Goal: Book appointment/travel/reservation

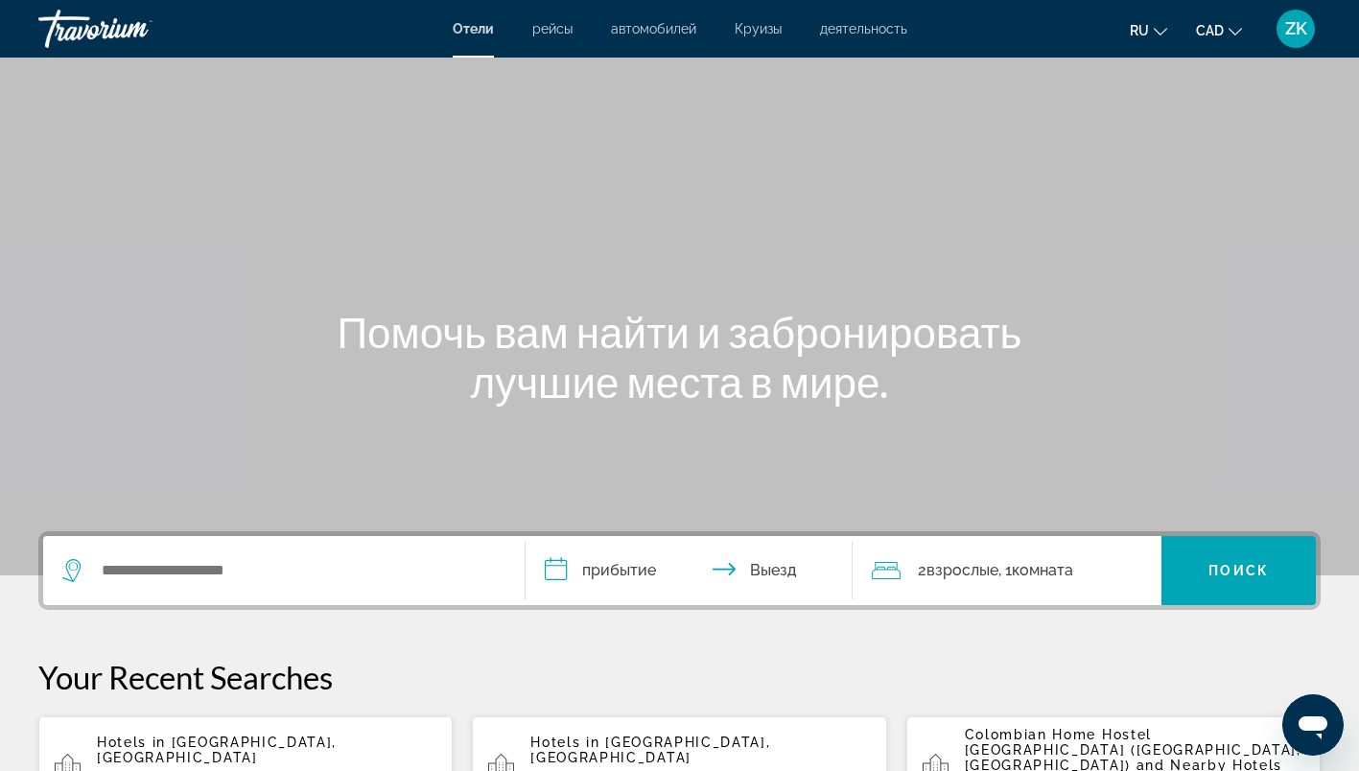
click at [555, 26] on span "рейсы" at bounding box center [552, 28] width 40 height 15
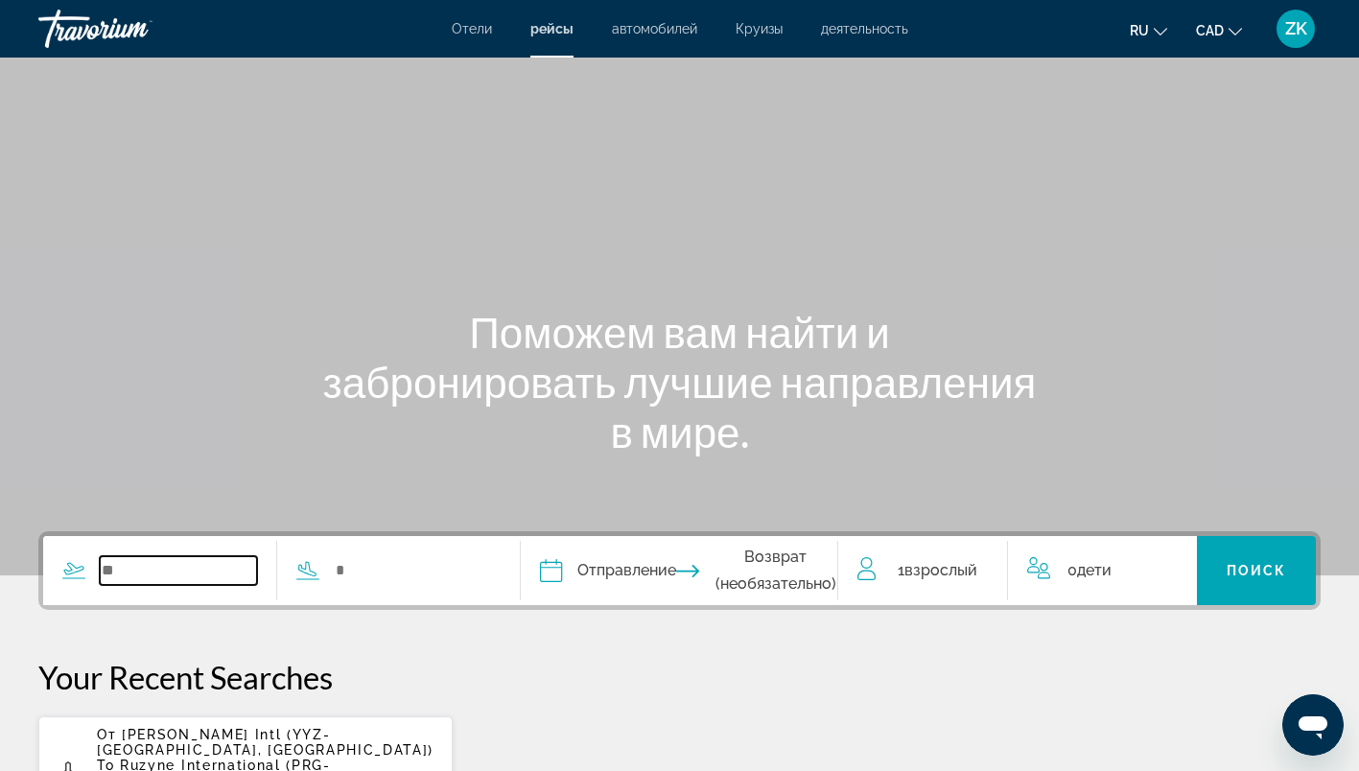
click at [152, 569] on input "Search widget" at bounding box center [178, 570] width 157 height 29
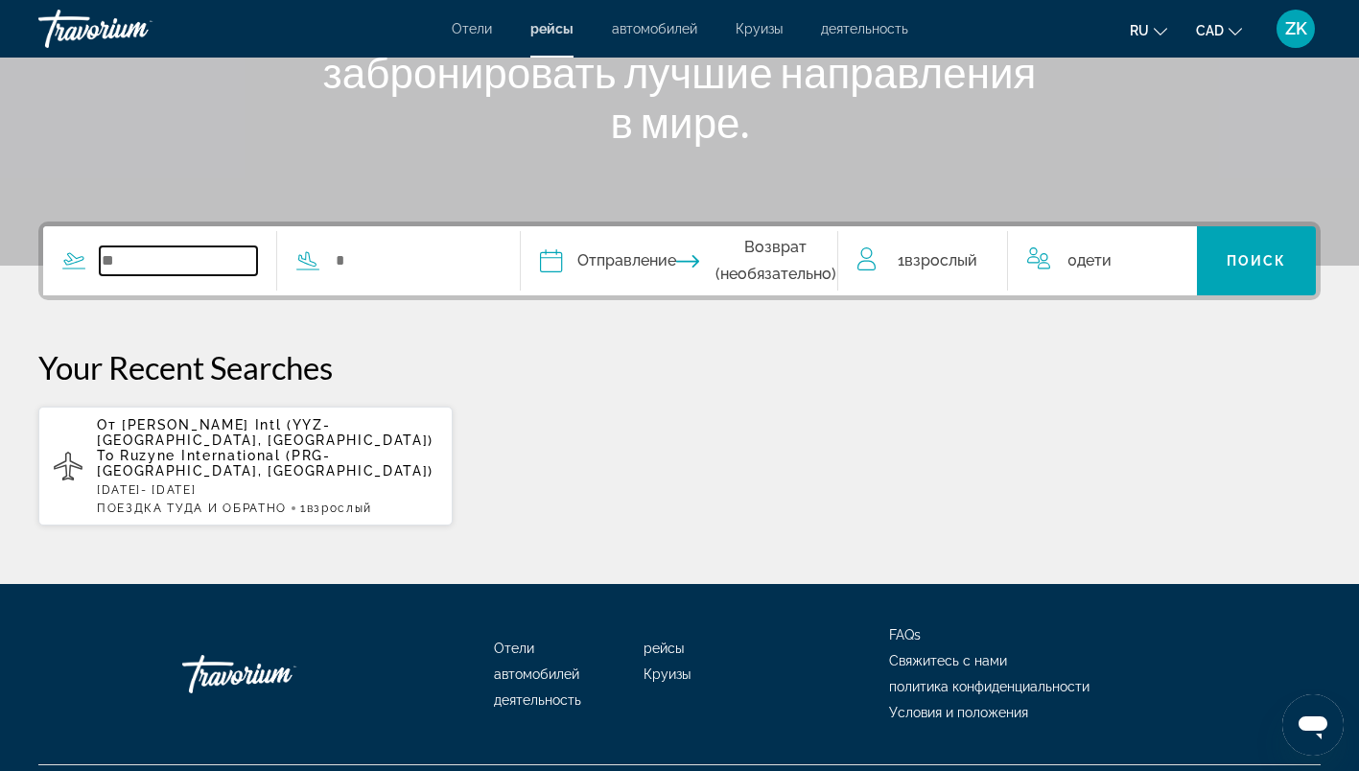
scroll to position [342, 0]
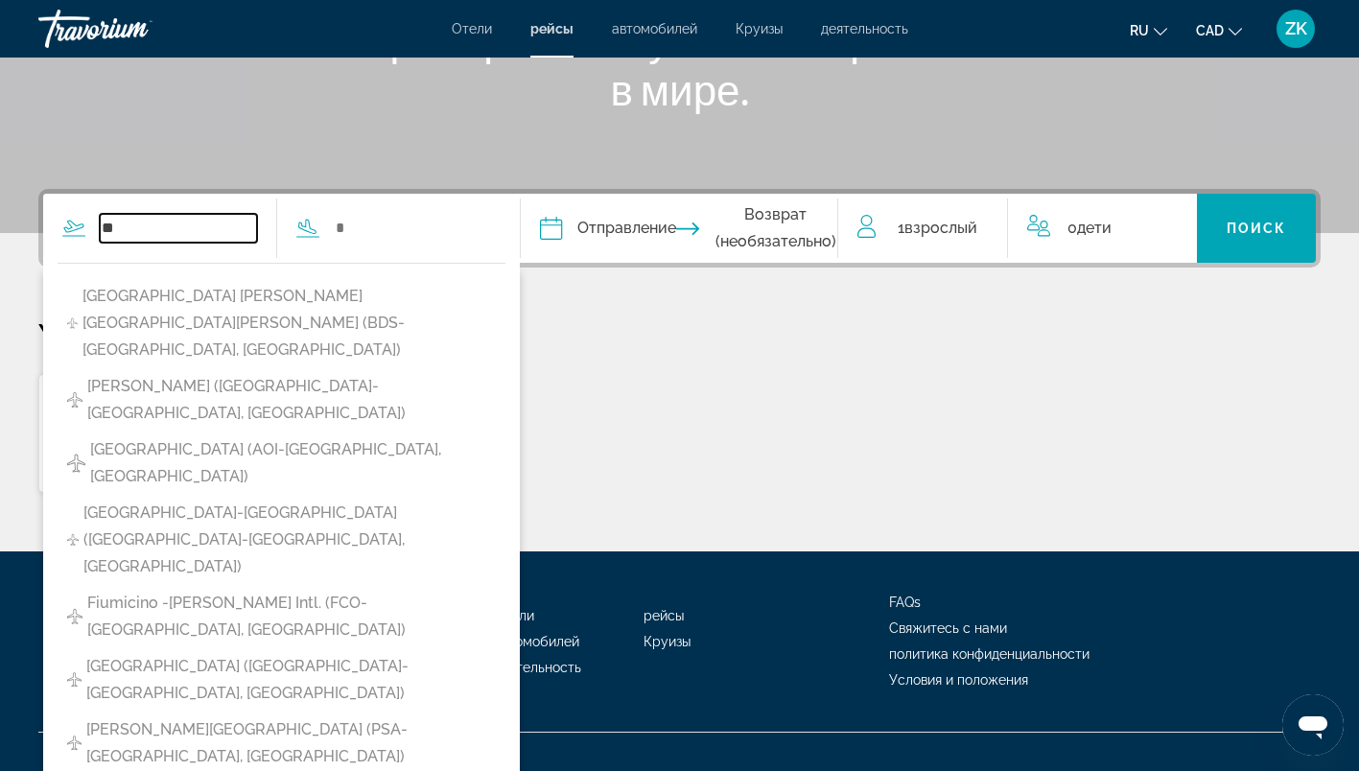
type input "*"
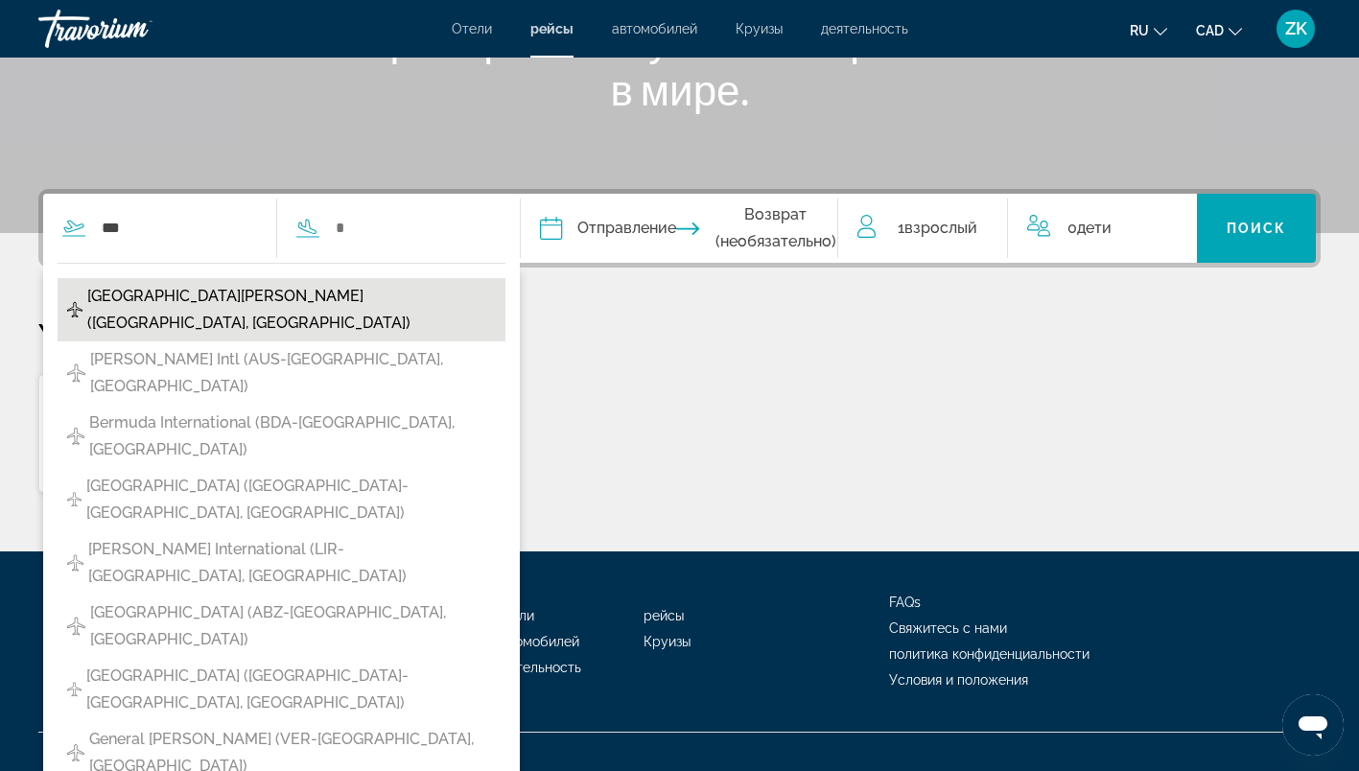
click at [352, 301] on span "Berlin Brandenburg Airport (BER-Berlin, DE)" at bounding box center [291, 310] width 409 height 54
type input "**********"
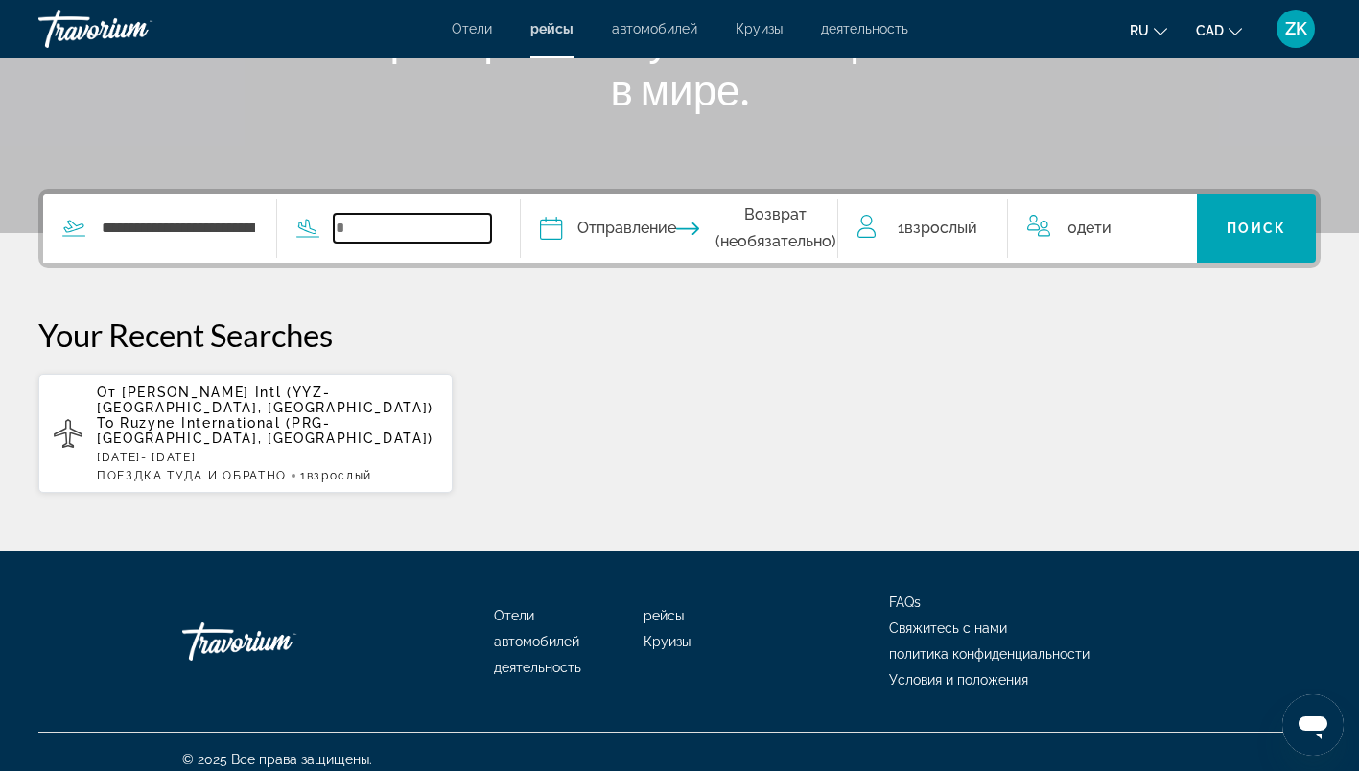
click at [368, 234] on input "Search widget" at bounding box center [412, 228] width 157 height 29
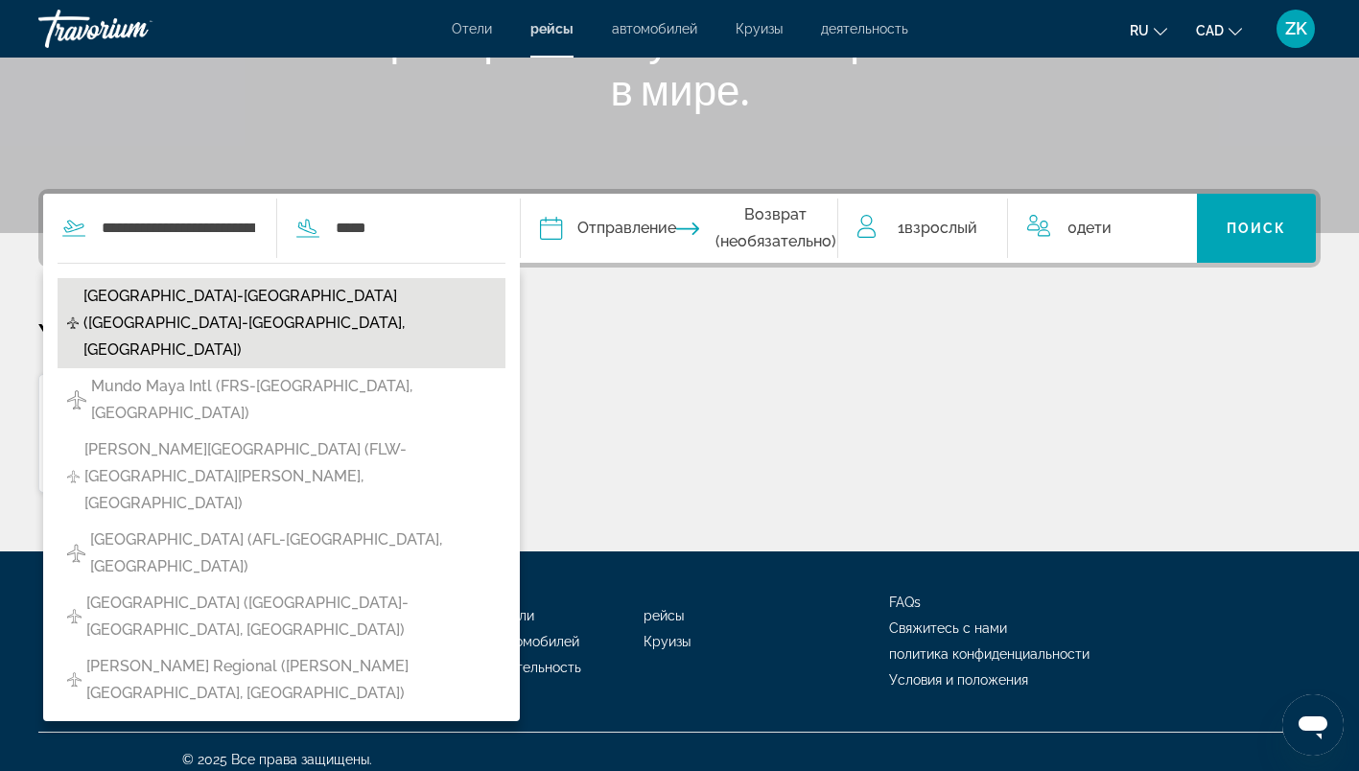
click at [343, 298] on span "Firenze-Peretola Airport (FLR-Florence, Italy)" at bounding box center [289, 323] width 412 height 81
type input "**********"
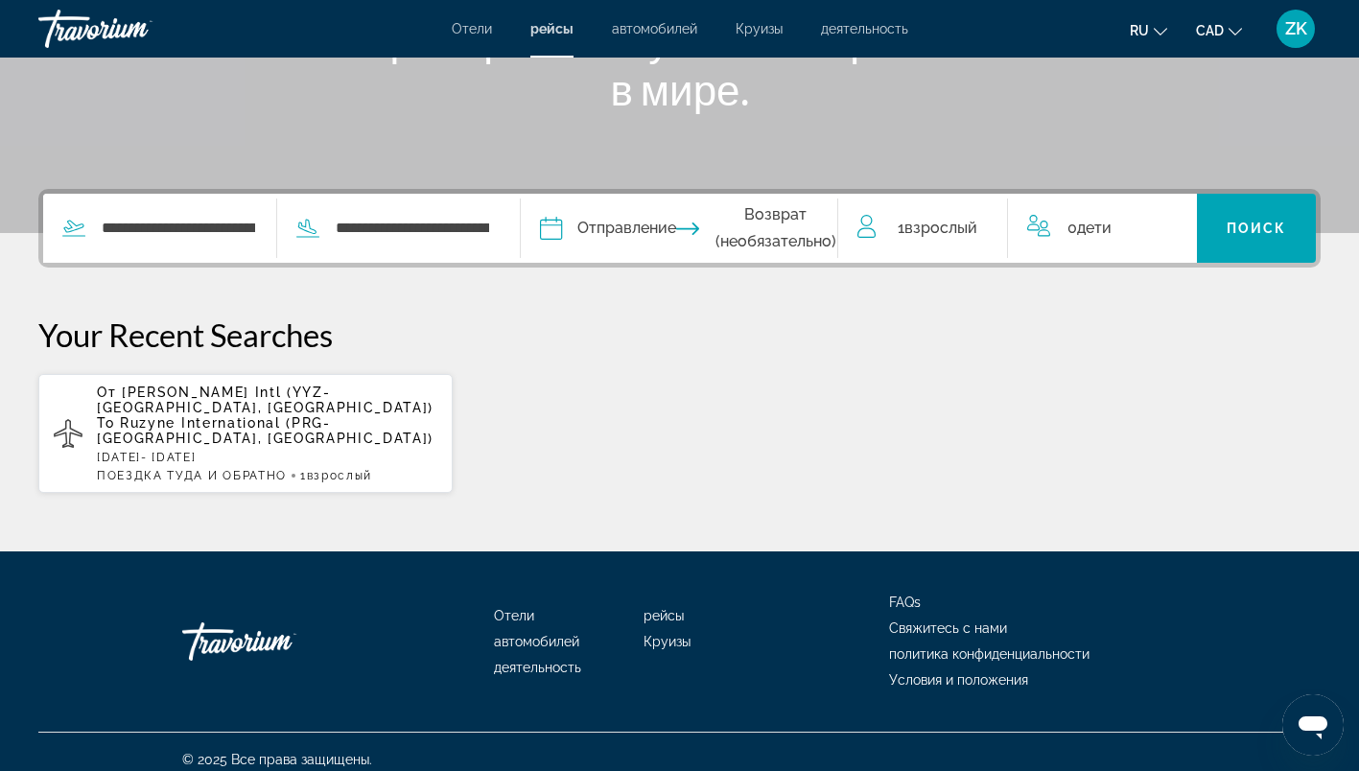
click at [592, 222] on input "Depart date" at bounding box center [613, 231] width 157 height 75
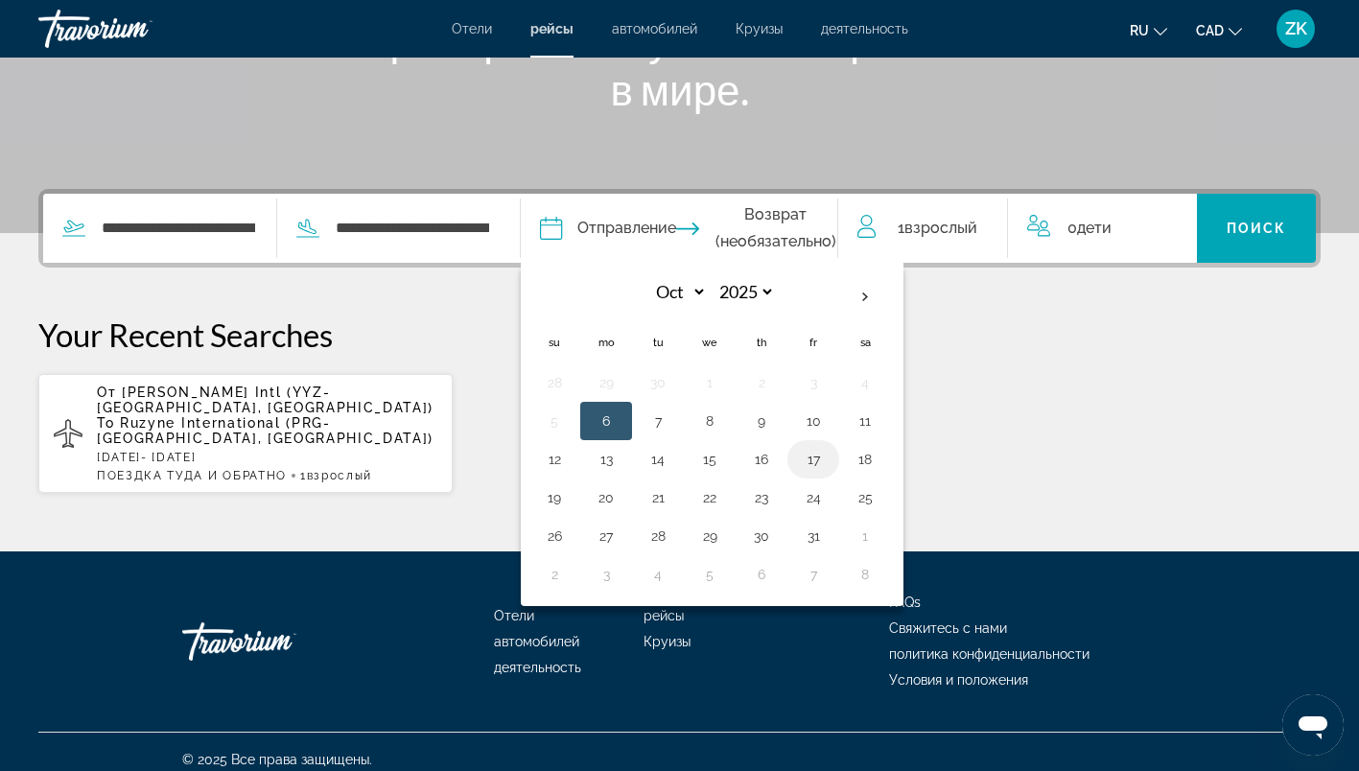
click at [829, 461] on button "17" at bounding box center [813, 459] width 31 height 27
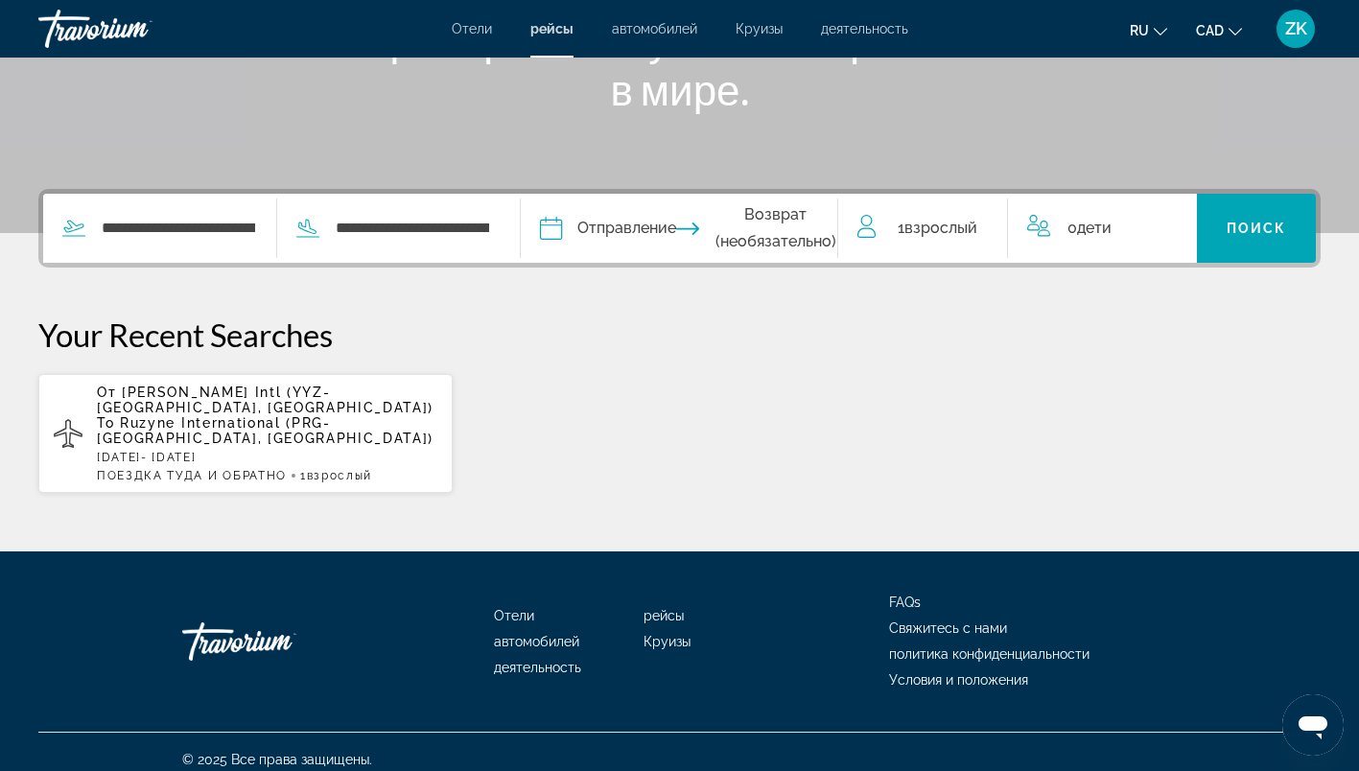
type input "**********"
click at [774, 223] on input "Return date" at bounding box center [768, 231] width 157 height 75
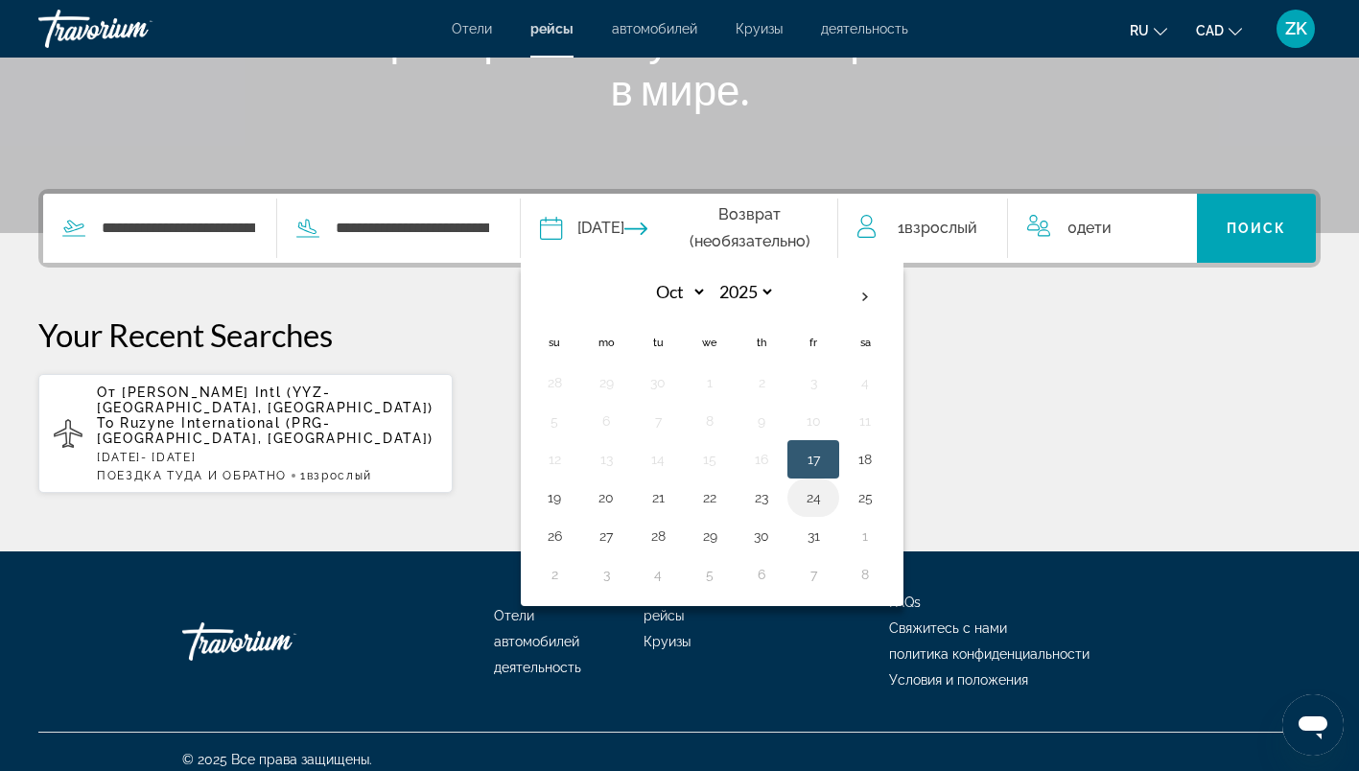
click at [829, 498] on button "24" at bounding box center [813, 497] width 31 height 27
type input "**********"
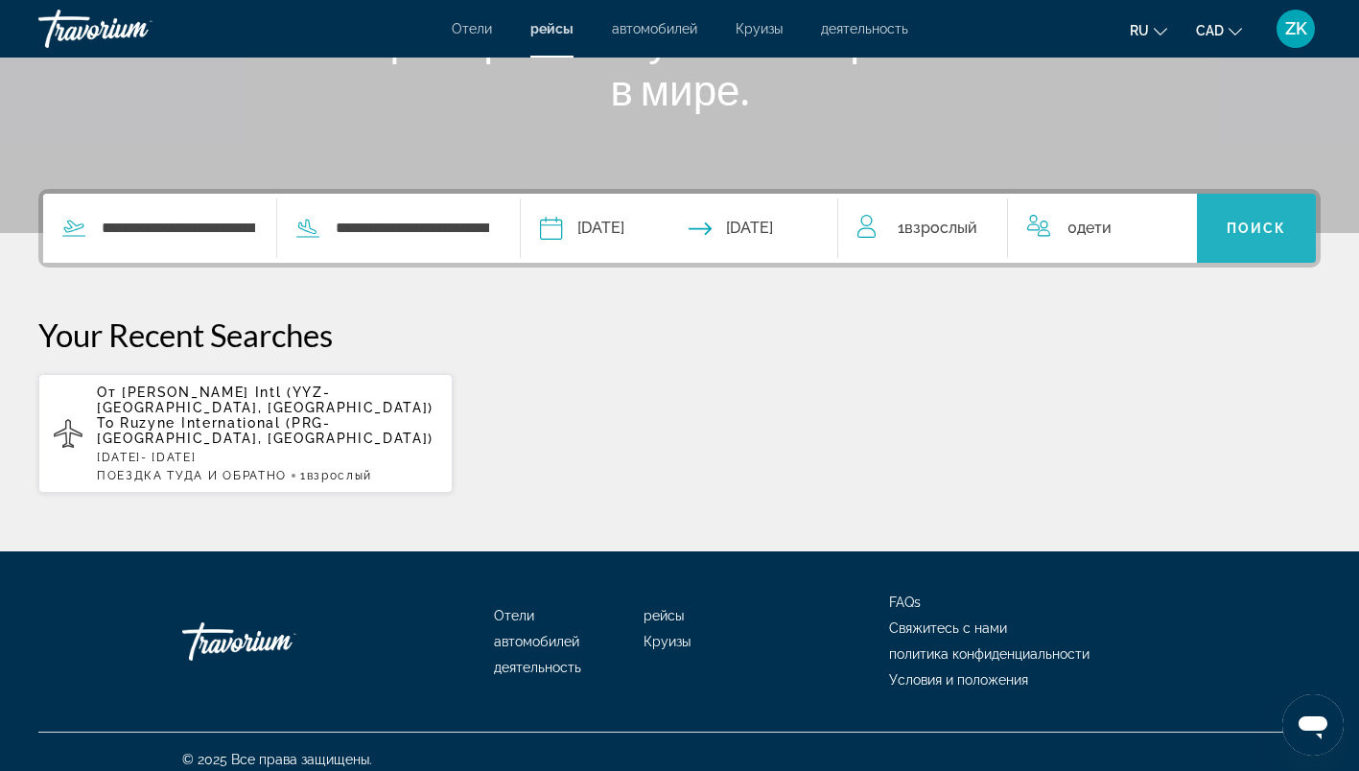
click at [1225, 224] on span "Search widget" at bounding box center [1256, 228] width 119 height 46
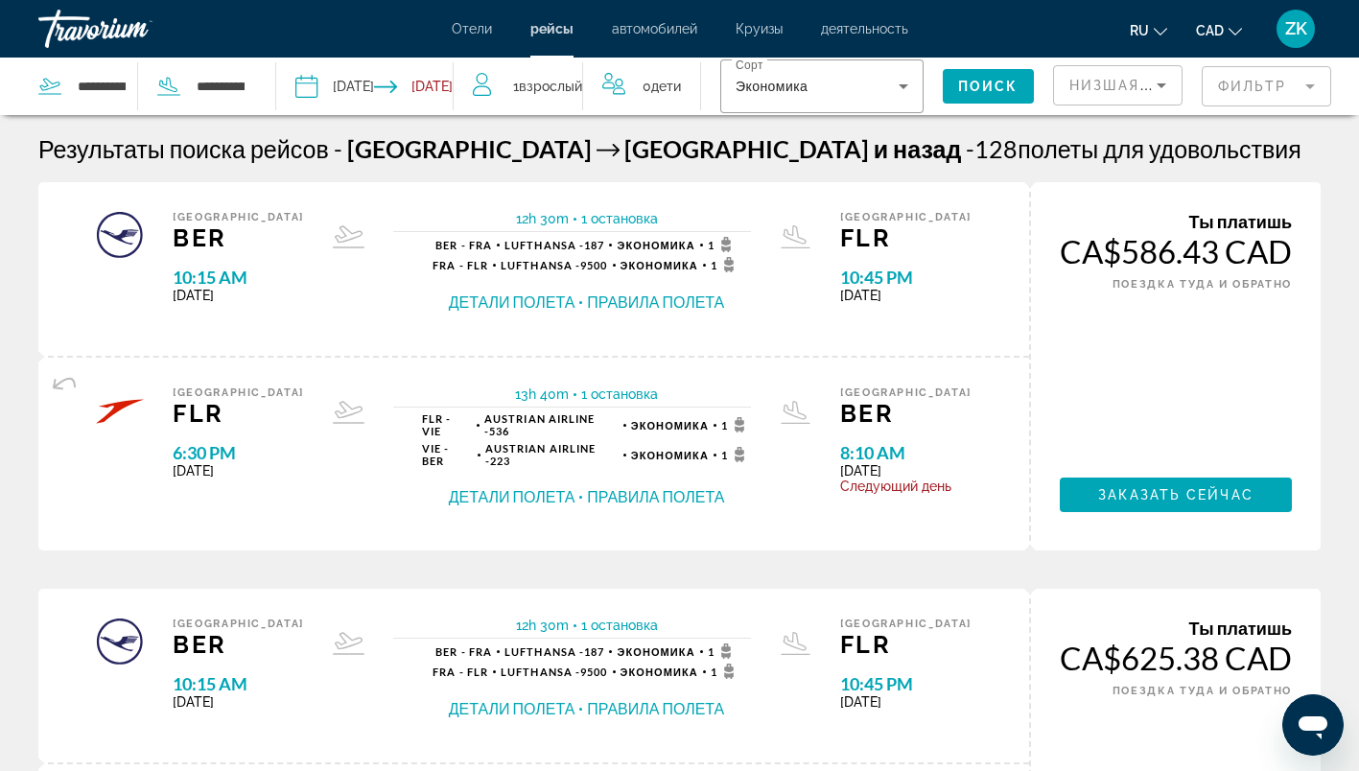
click at [1237, 28] on icon "Change currency" at bounding box center [1235, 31] width 13 height 13
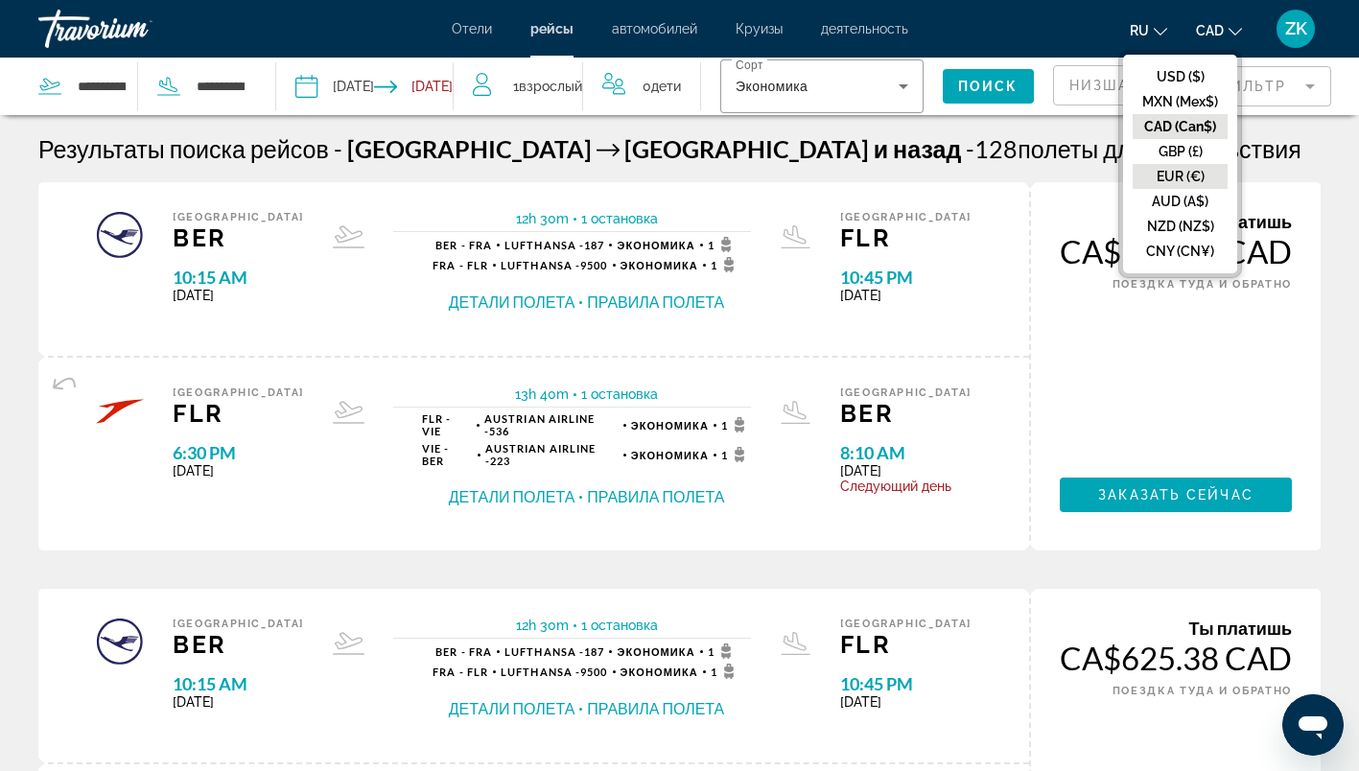
click at [1190, 171] on button "EUR (€)" at bounding box center [1180, 176] width 95 height 25
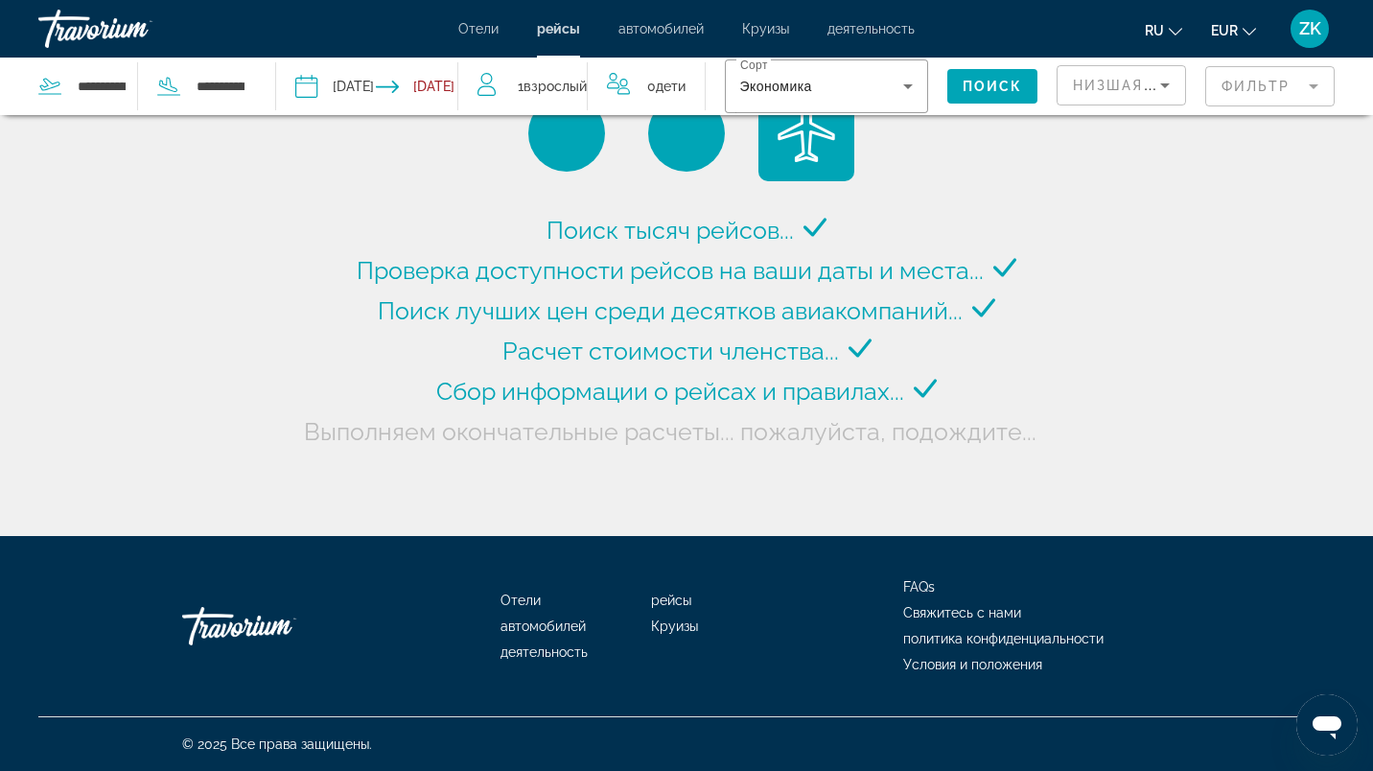
click at [1257, 153] on div "Поиск тысяч рейсов... Проверка доступности рейсов на ваши даты и места... Поиск…" at bounding box center [686, 268] width 1373 height 536
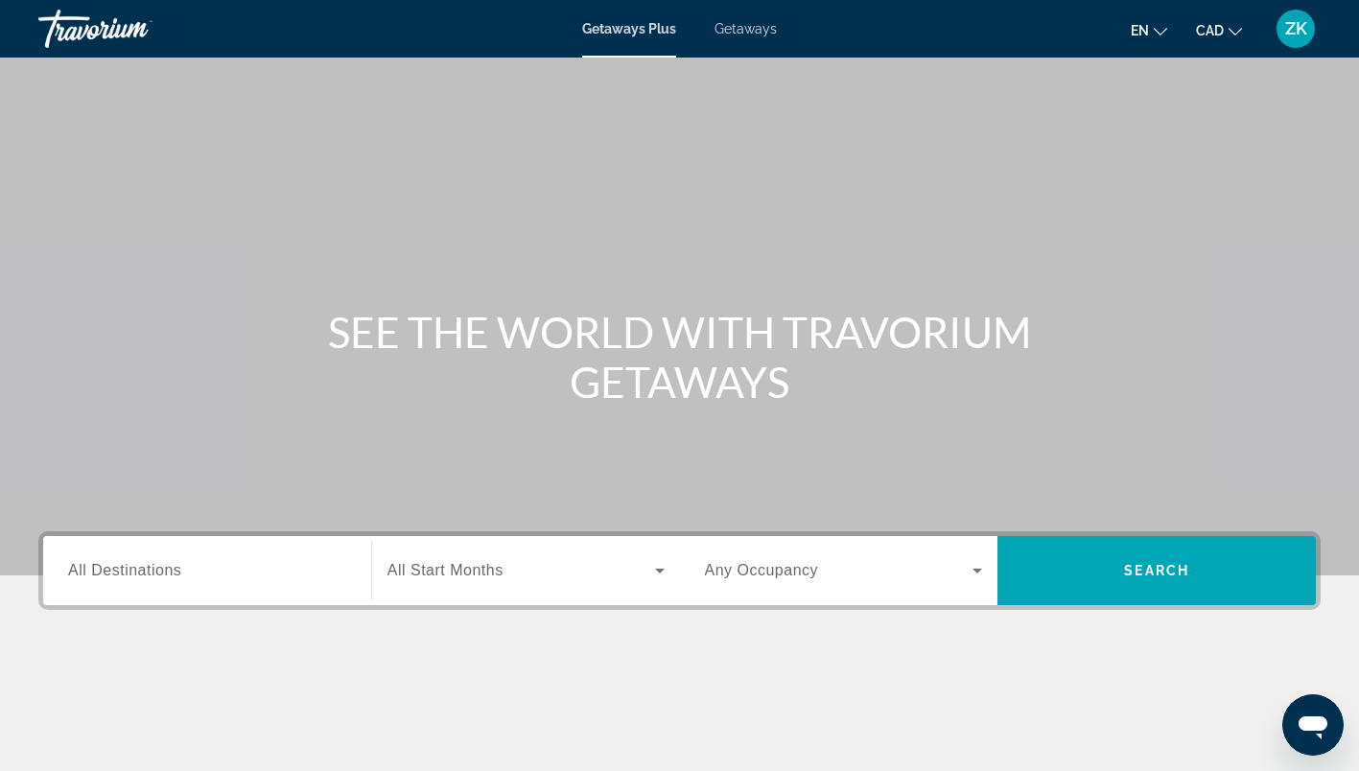
click at [758, 28] on span "Getaways" at bounding box center [746, 28] width 62 height 15
click at [210, 570] on input "Destination All Destinations" at bounding box center [207, 571] width 278 height 23
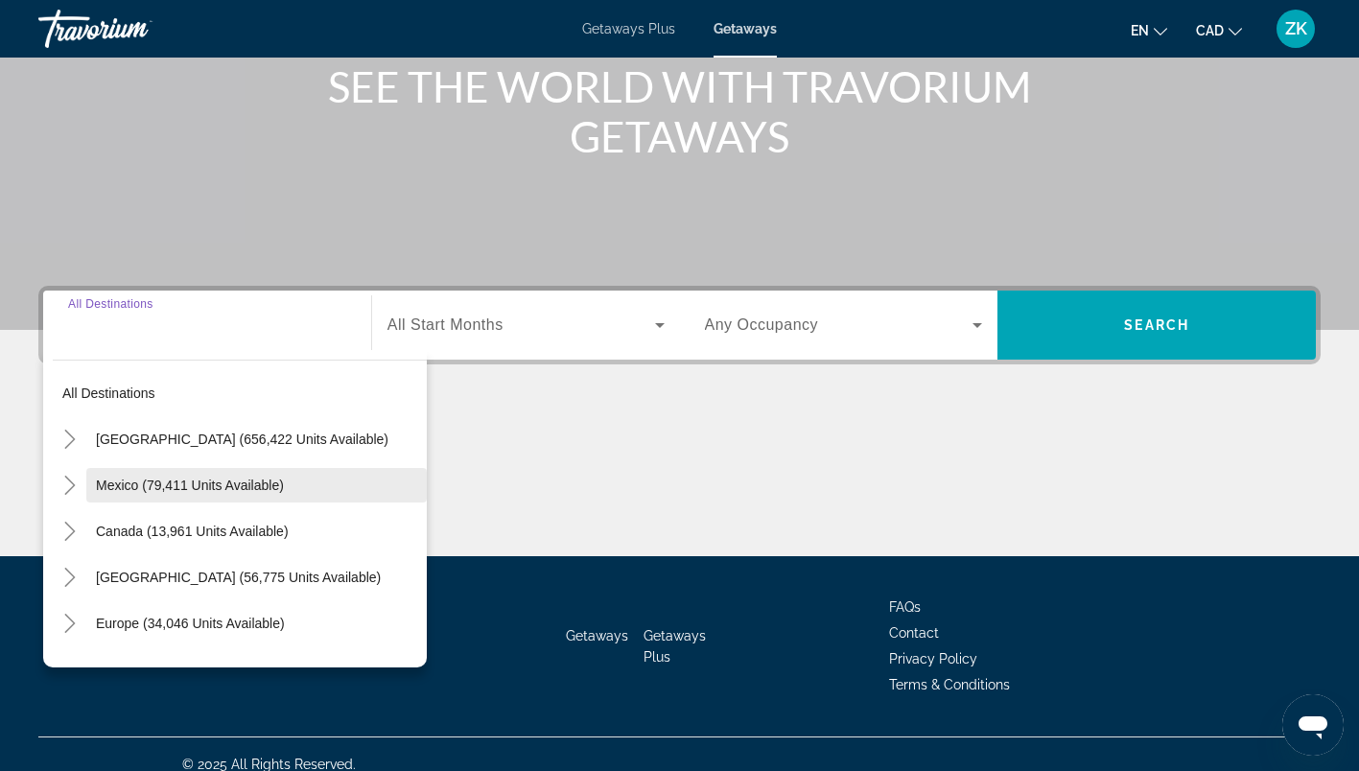
scroll to position [266, 0]
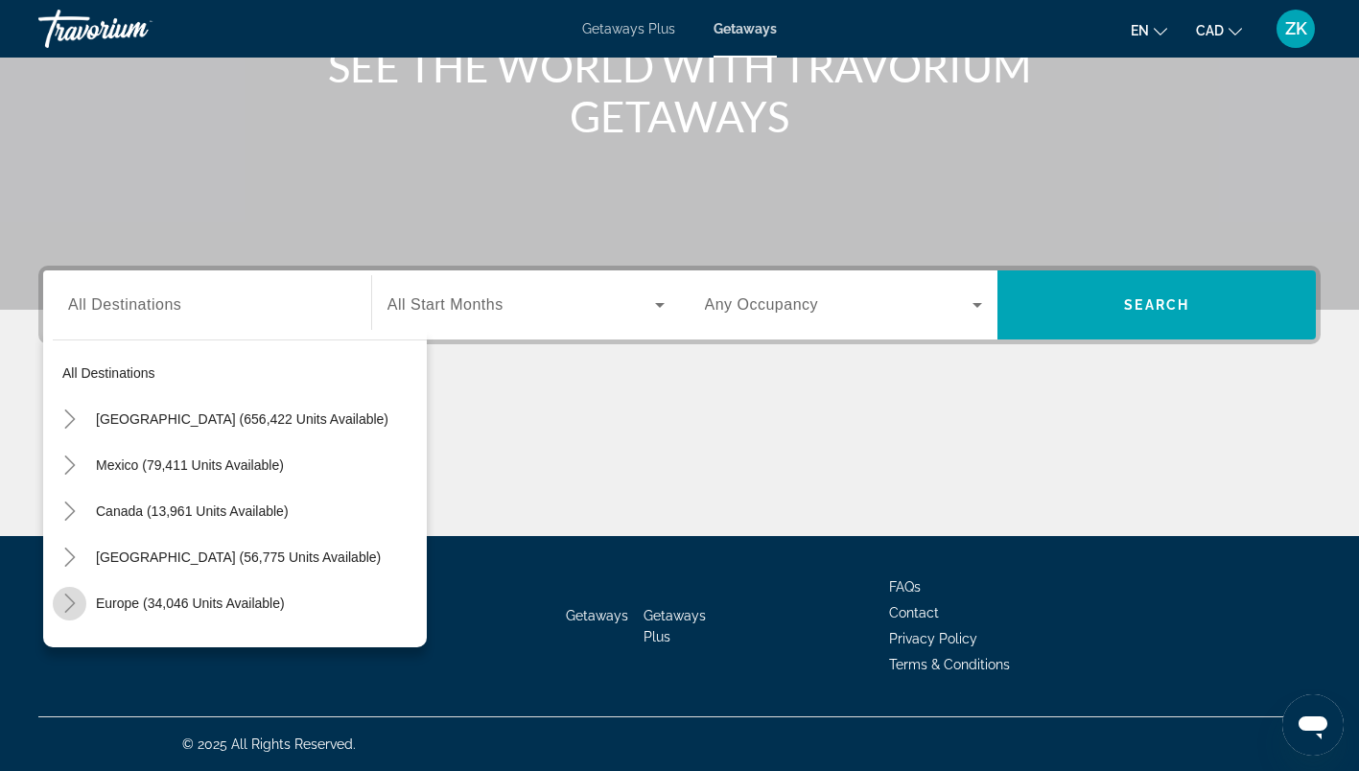
click at [70, 592] on mat-icon "Toggle Europe (34,046 units available)" at bounding box center [70, 604] width 34 height 34
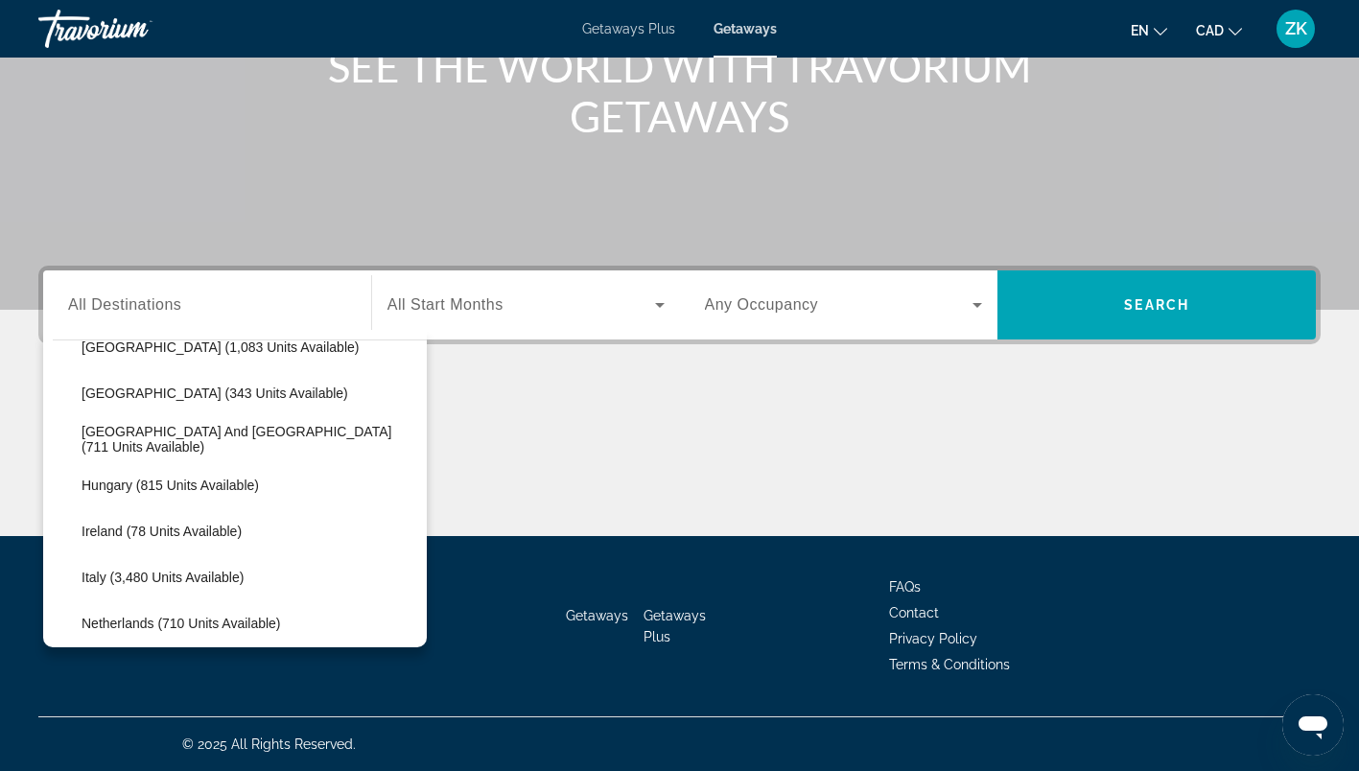
scroll to position [598, 0]
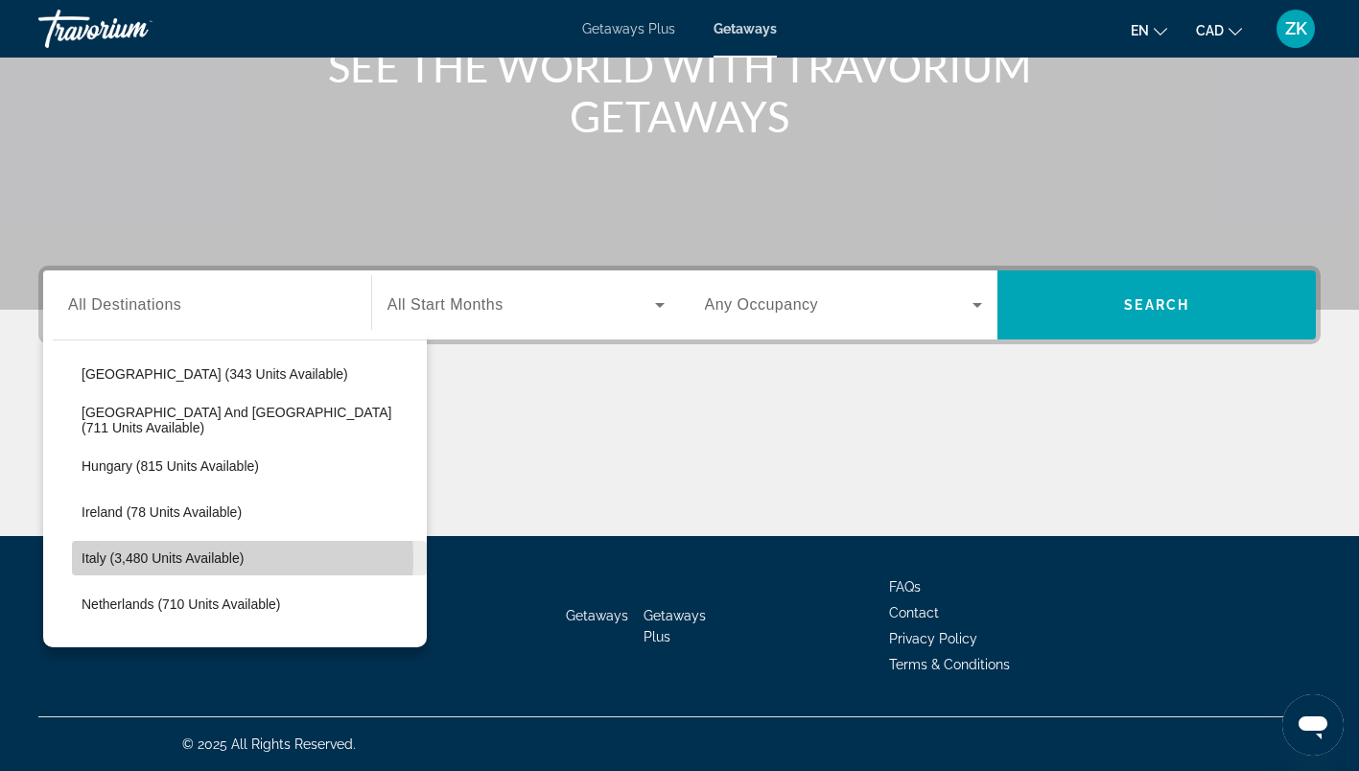
click at [194, 557] on span "Italy (3,480 units available)" at bounding box center [163, 558] width 162 height 15
type input "**********"
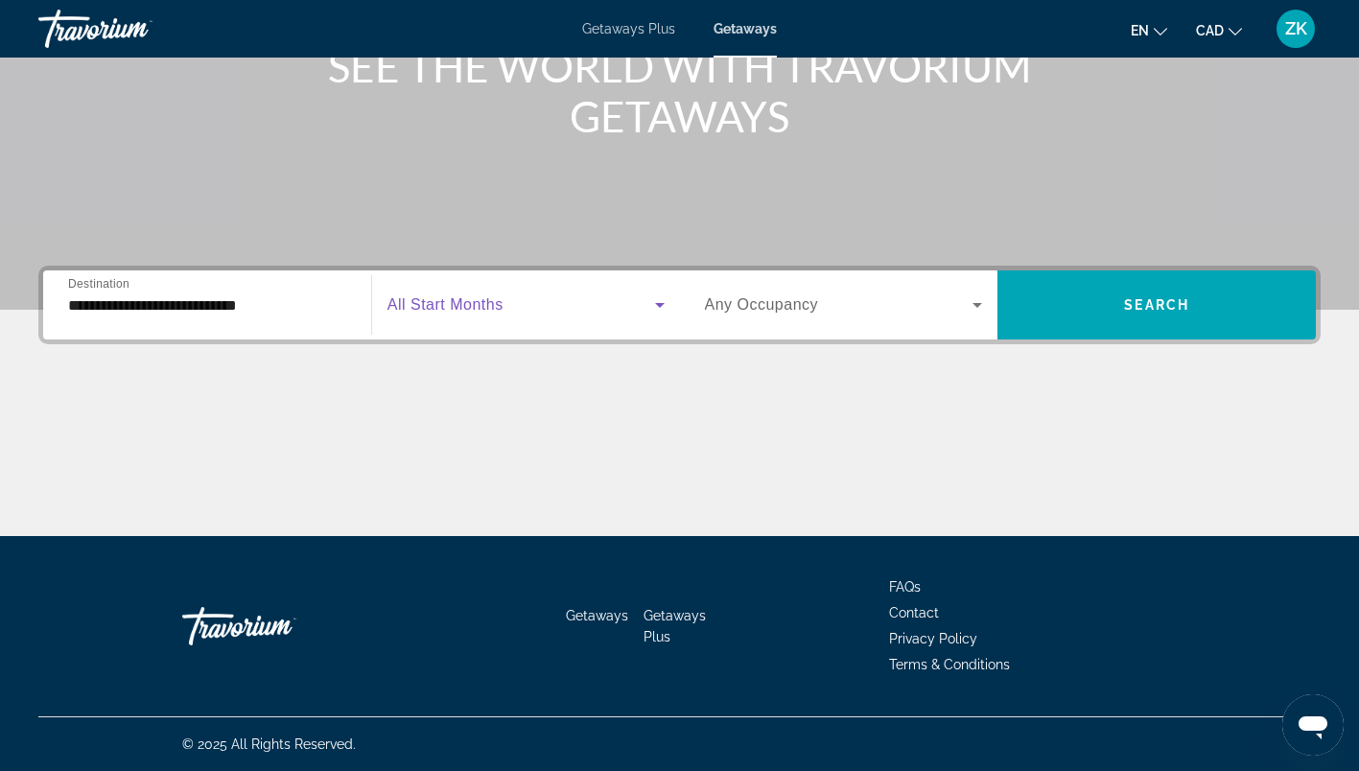
click at [651, 301] on icon "Search widget" at bounding box center [659, 304] width 23 height 23
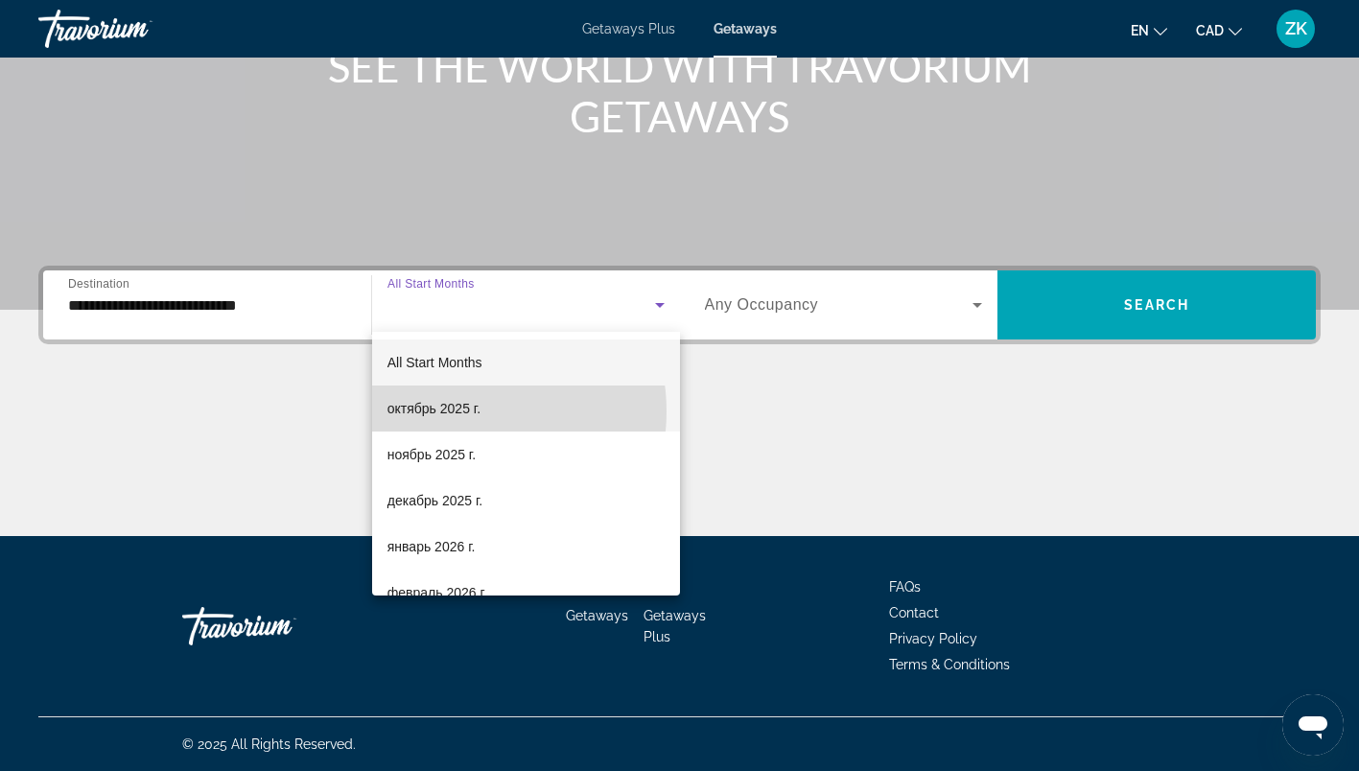
click at [457, 411] on span "октябрь 2025 г." at bounding box center [433, 408] width 93 height 23
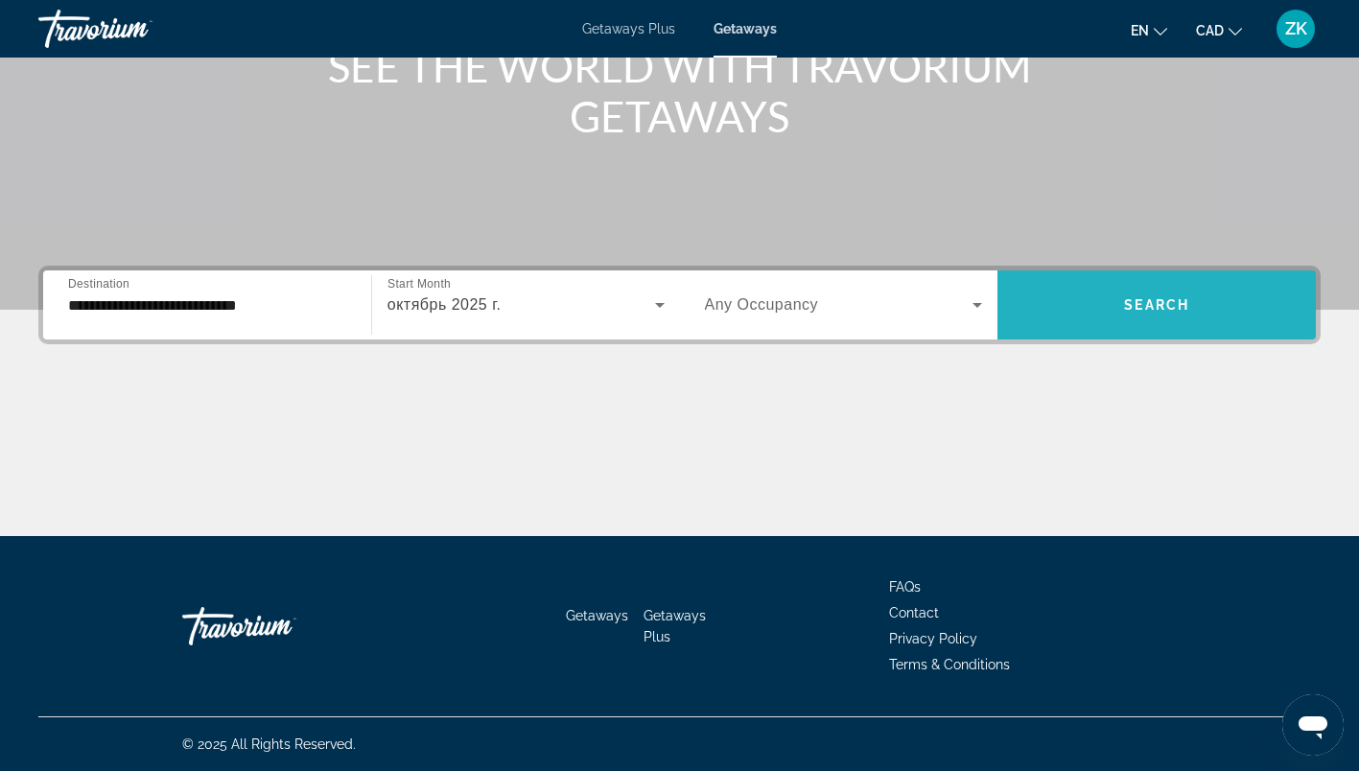
click at [1101, 296] on span "Search widget" at bounding box center [1156, 305] width 318 height 46
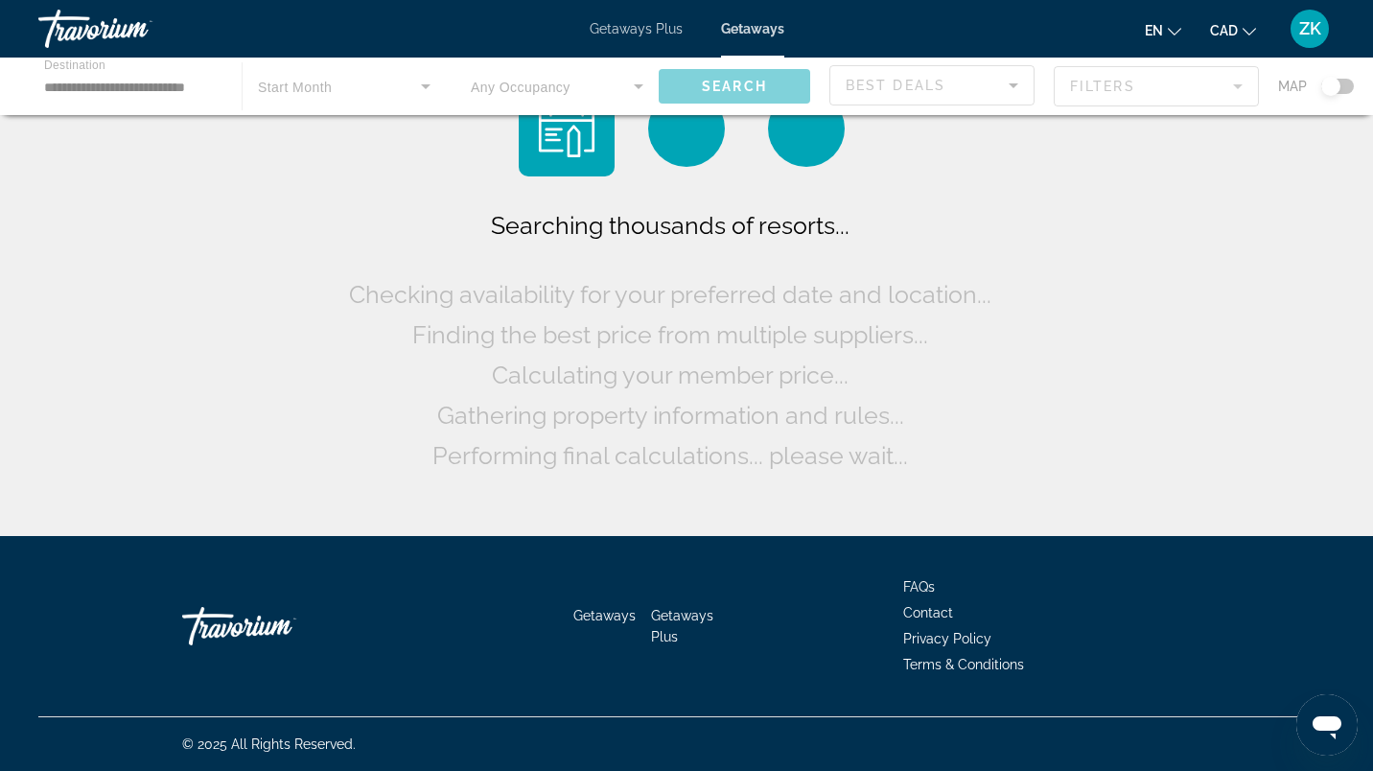
click at [1101, 296] on div "Searching thousands of resorts... Checking availability for your preferred date…" at bounding box center [686, 273] width 1373 height 546
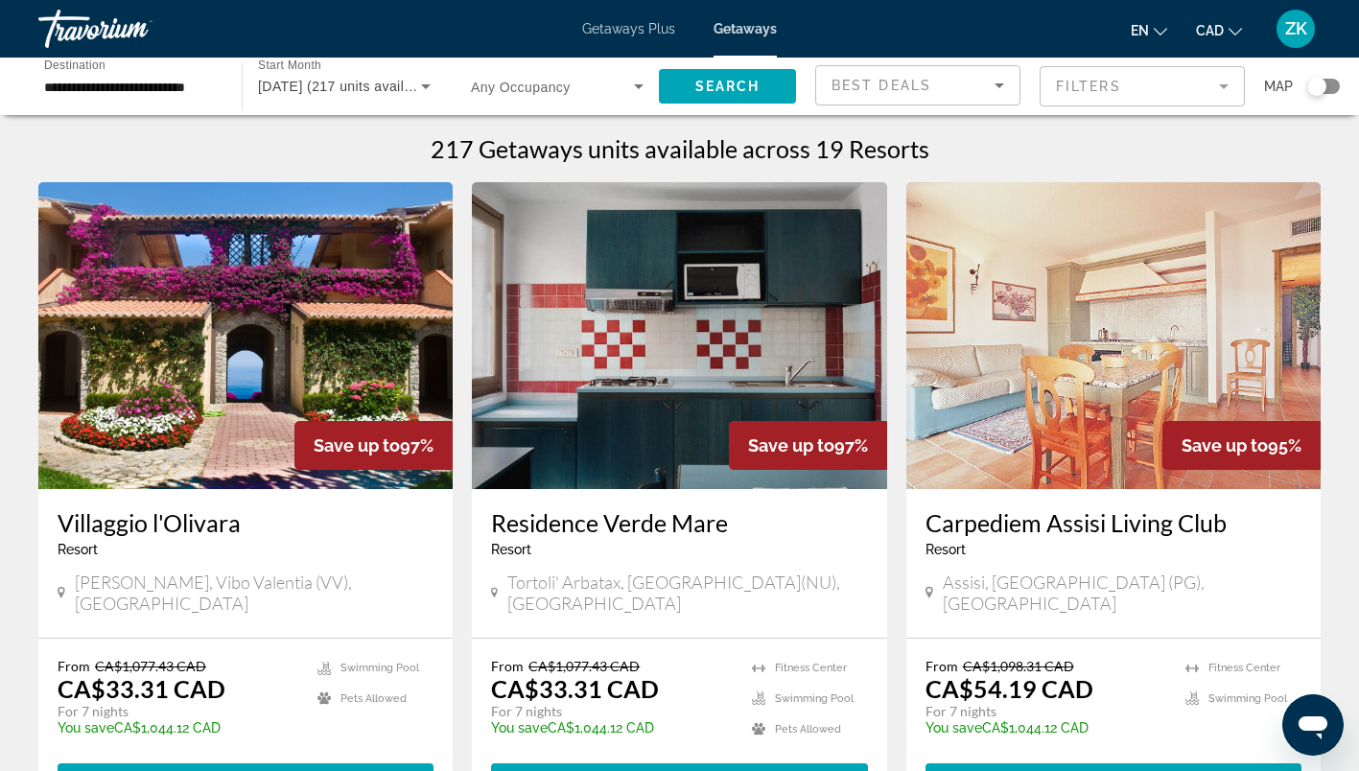
click at [1235, 26] on icon "Change currency" at bounding box center [1235, 31] width 13 height 13
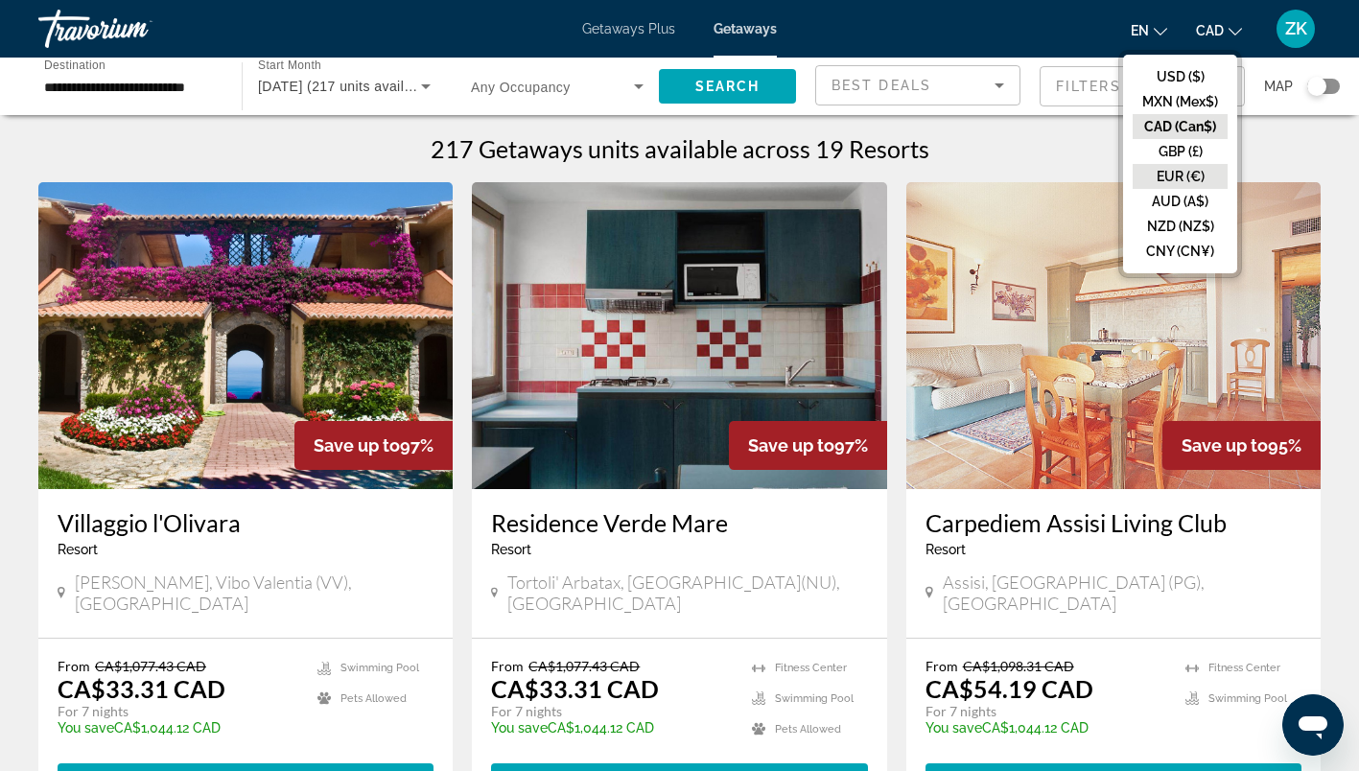
click at [1179, 180] on button "EUR (€)" at bounding box center [1180, 176] width 95 height 25
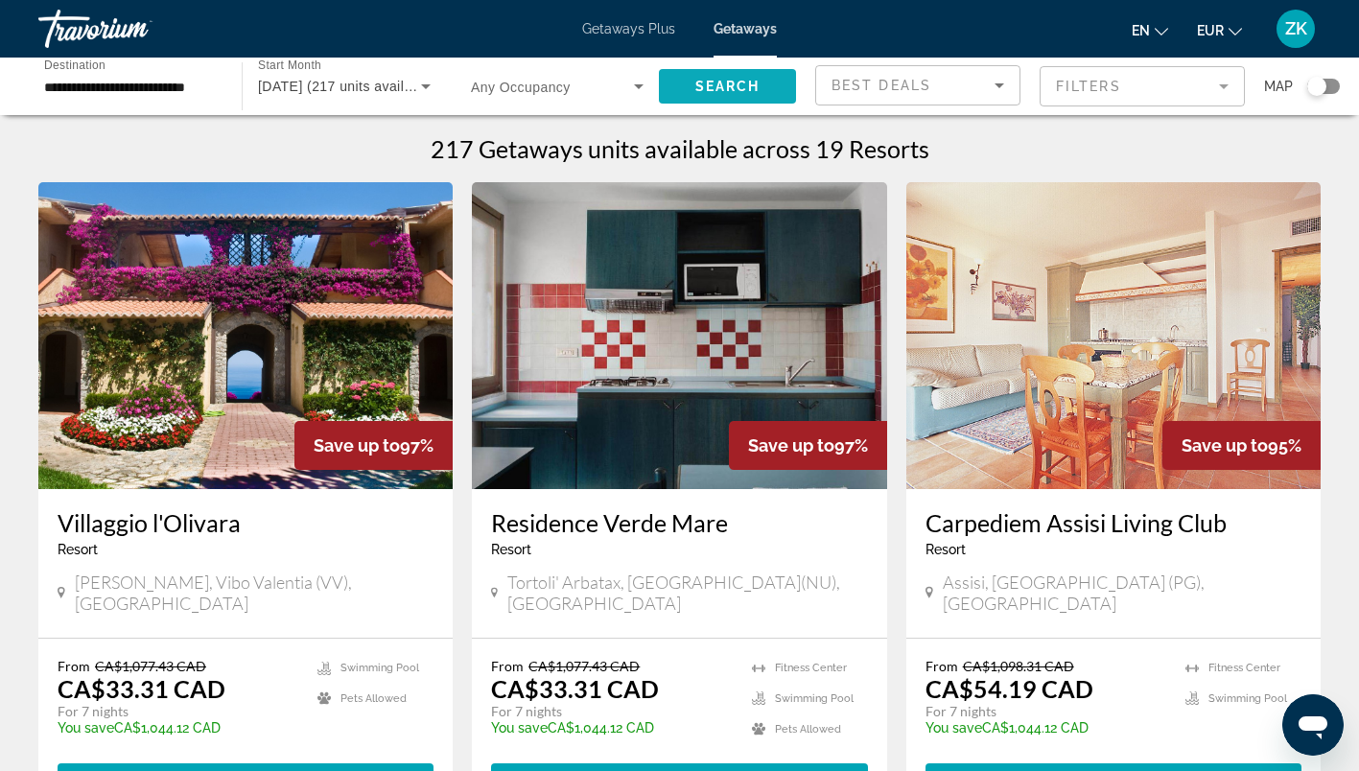
click at [744, 90] on span "Search" at bounding box center [727, 86] width 65 height 15
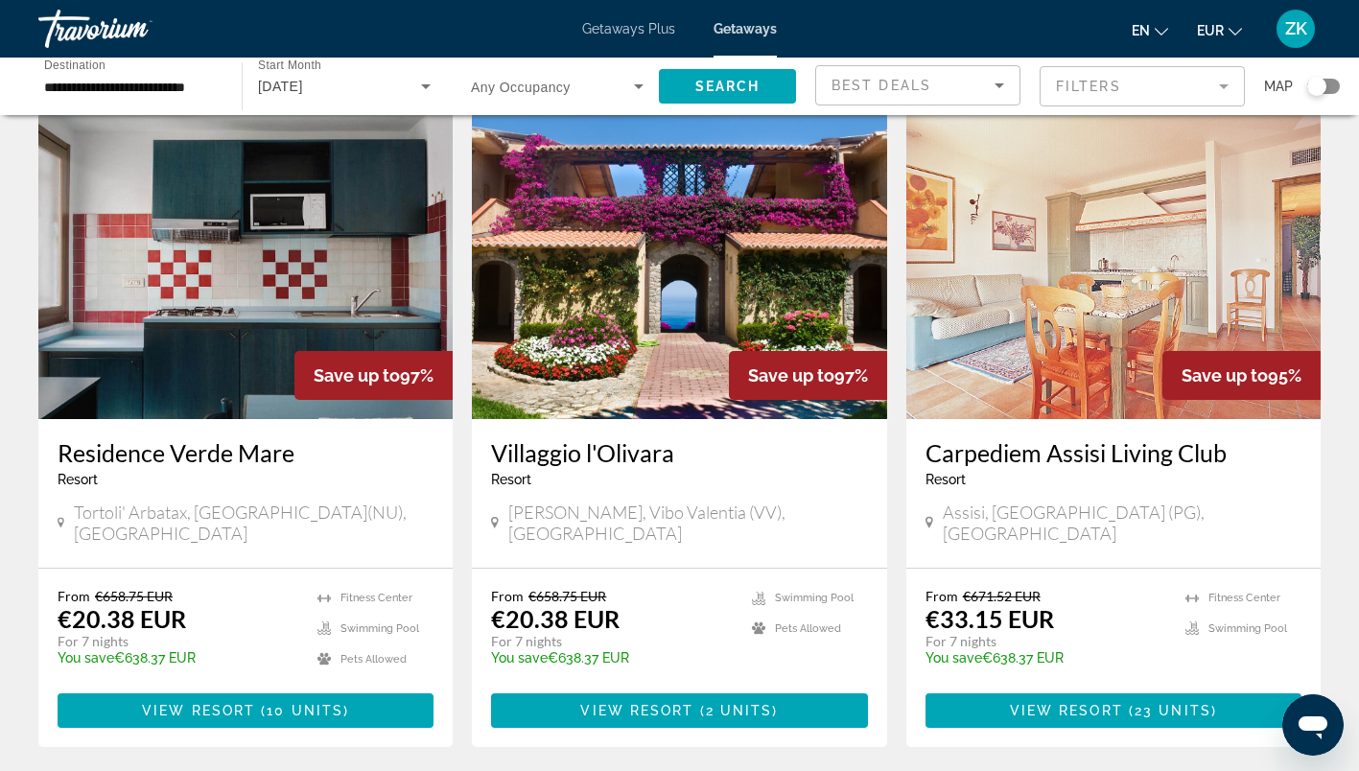
scroll to position [90, 0]
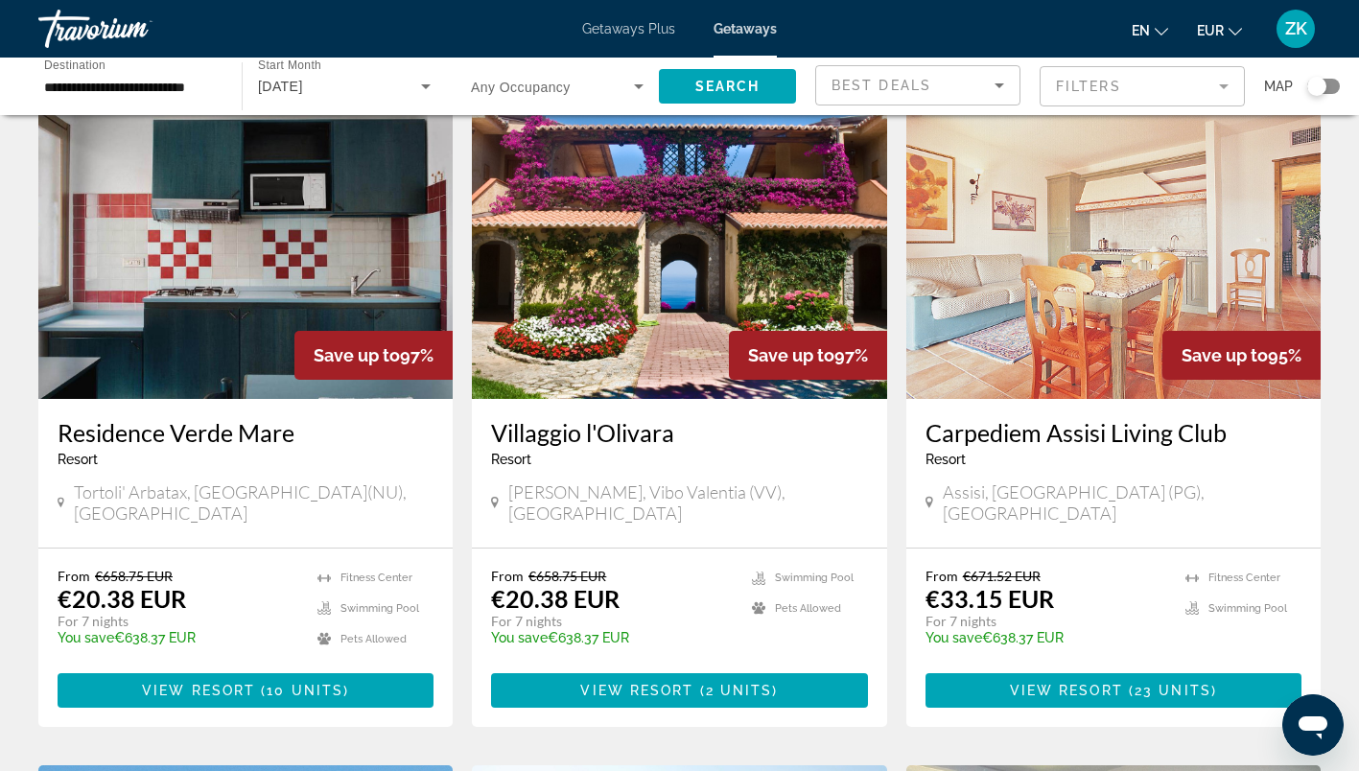
click at [663, 294] on img "Main content" at bounding box center [679, 245] width 414 height 307
